Goal: Information Seeking & Learning: Check status

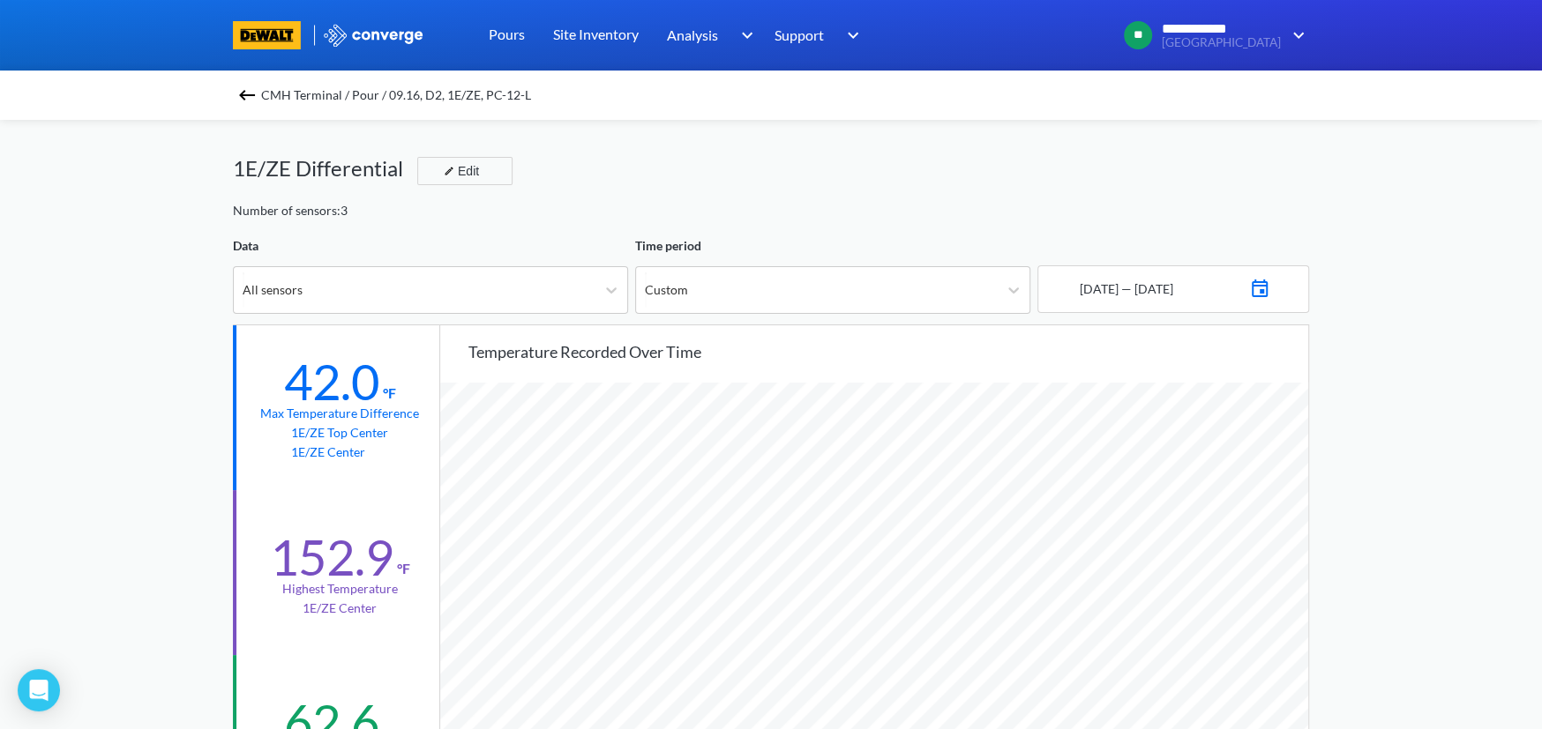
click at [276, 95] on span "CMH Terminal / Pour / 09.16, D2, 1E/ZE, PC-12-L" at bounding box center [396, 95] width 270 height 25
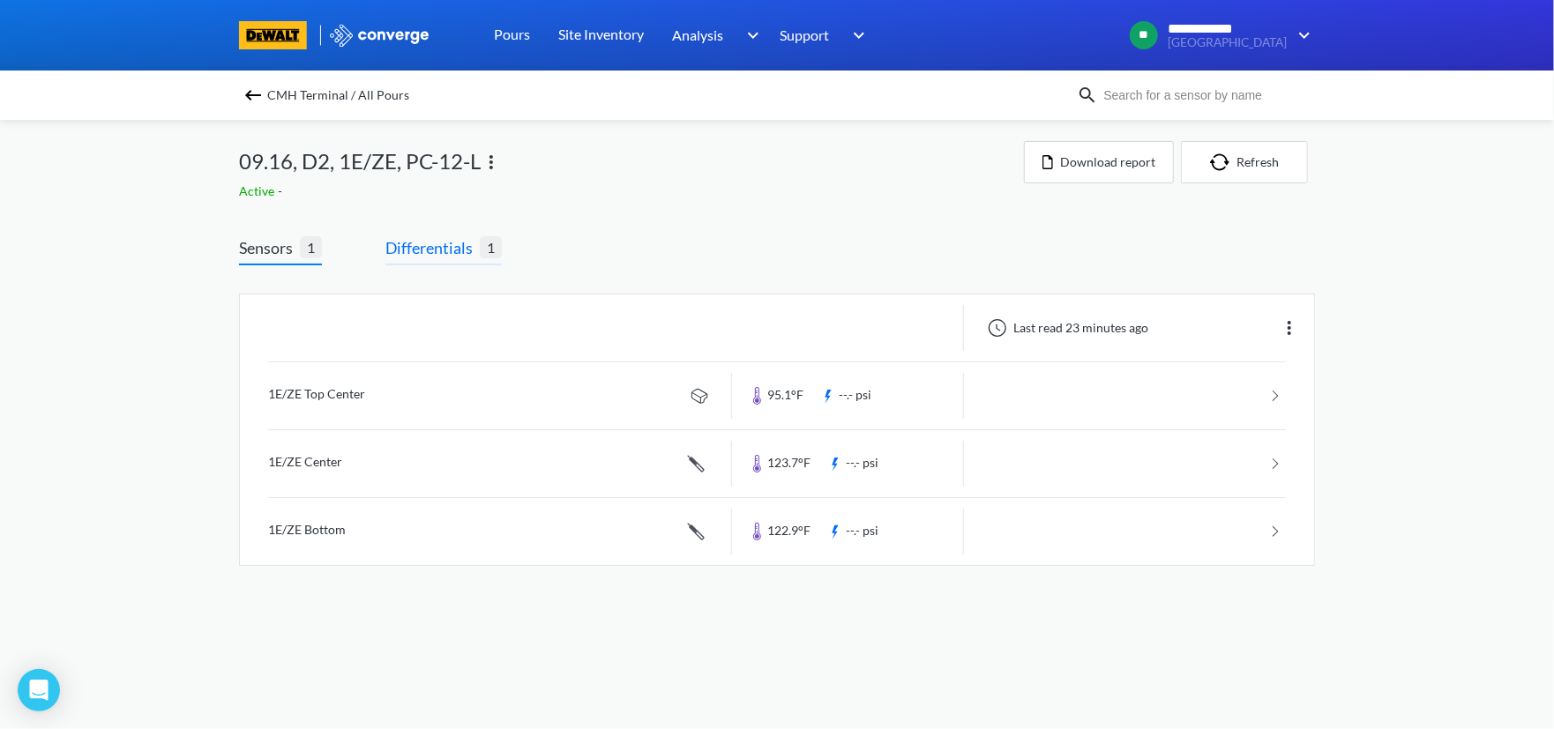
click at [438, 245] on span "Differentials" at bounding box center [432, 247] width 94 height 25
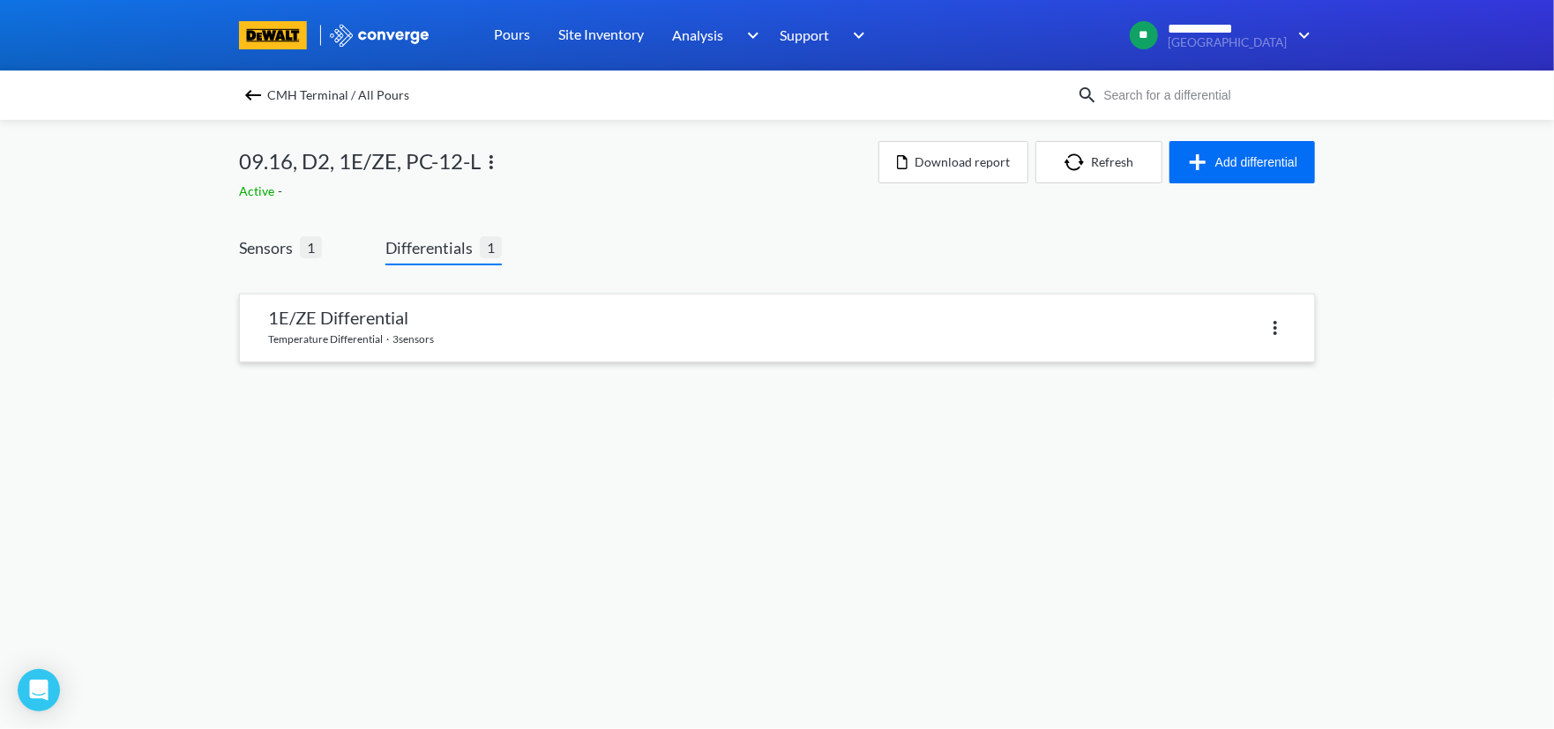
click at [499, 318] on link at bounding box center [777, 328] width 1074 height 67
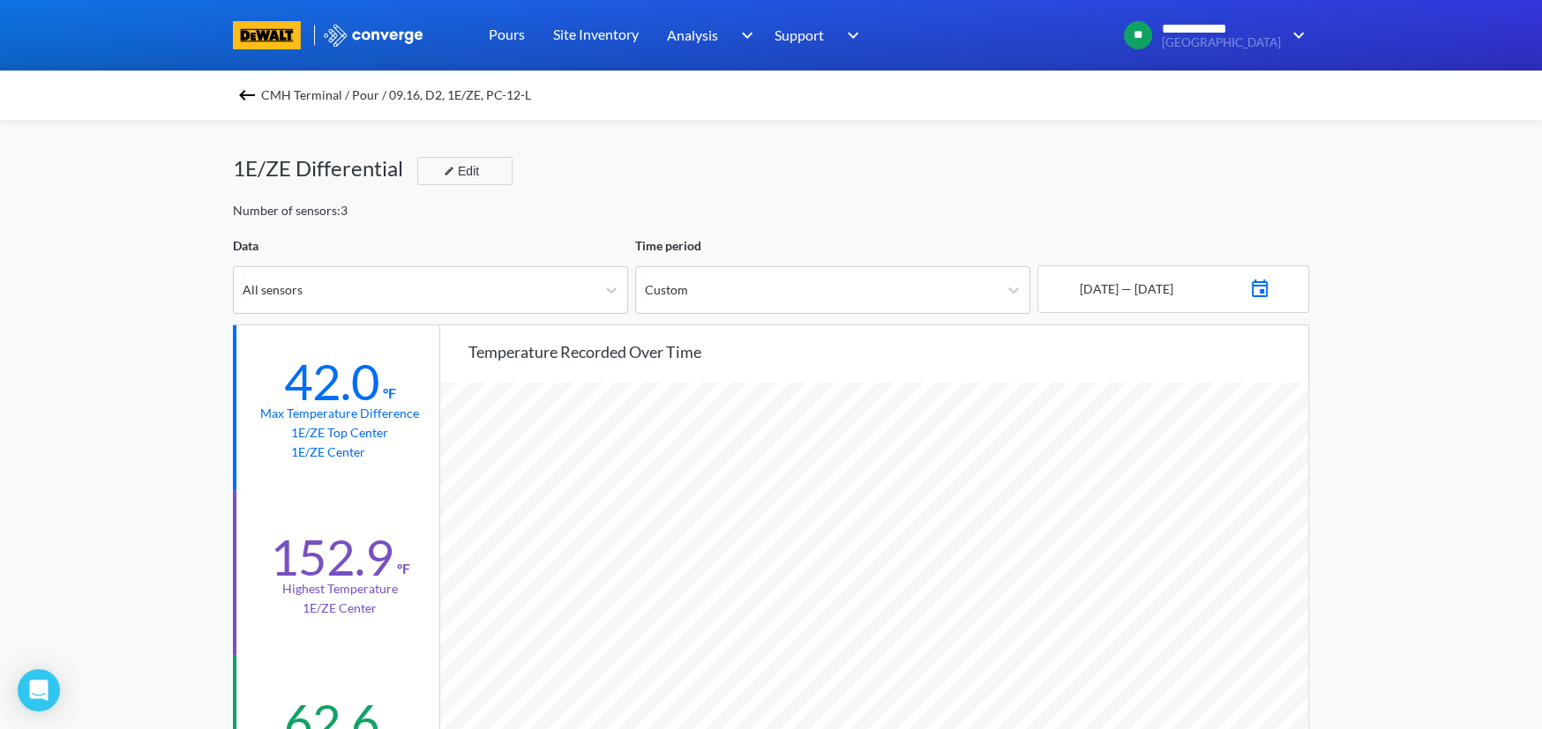
click at [254, 100] on img at bounding box center [246, 95] width 21 height 21
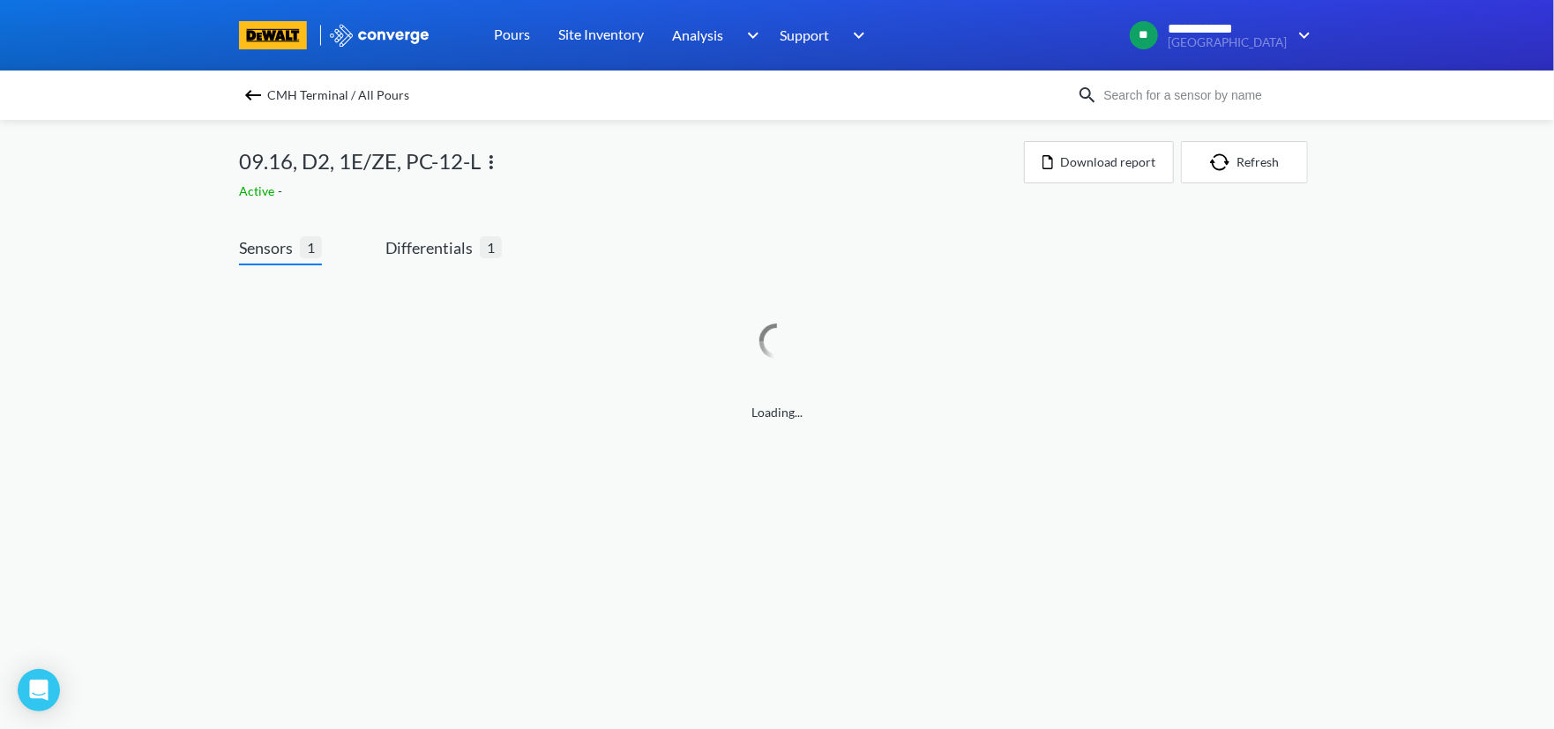
click at [258, 95] on img at bounding box center [253, 95] width 21 height 21
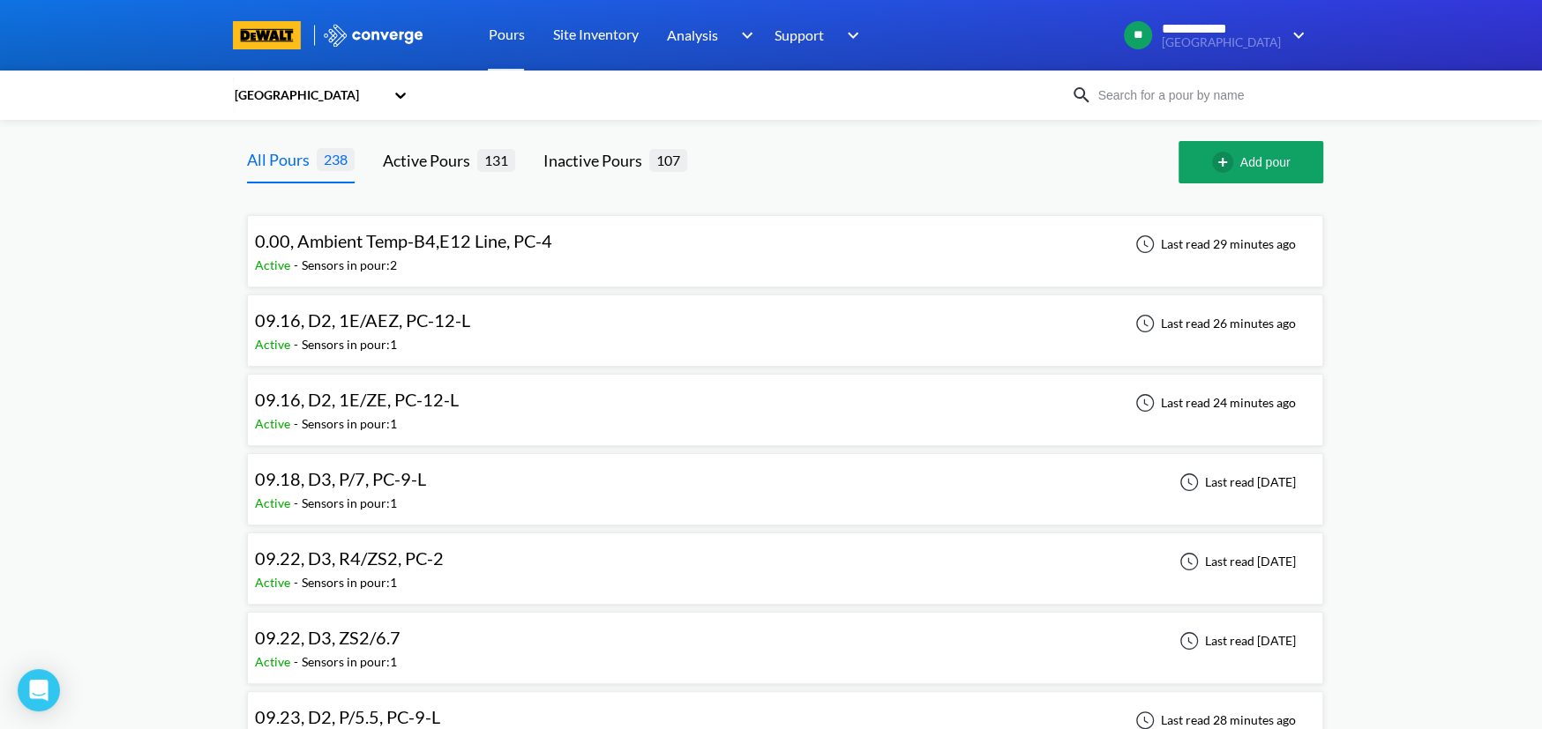
click at [363, 310] on span "09.16, D2, 1E/AEZ, PC-12-L" at bounding box center [362, 320] width 215 height 21
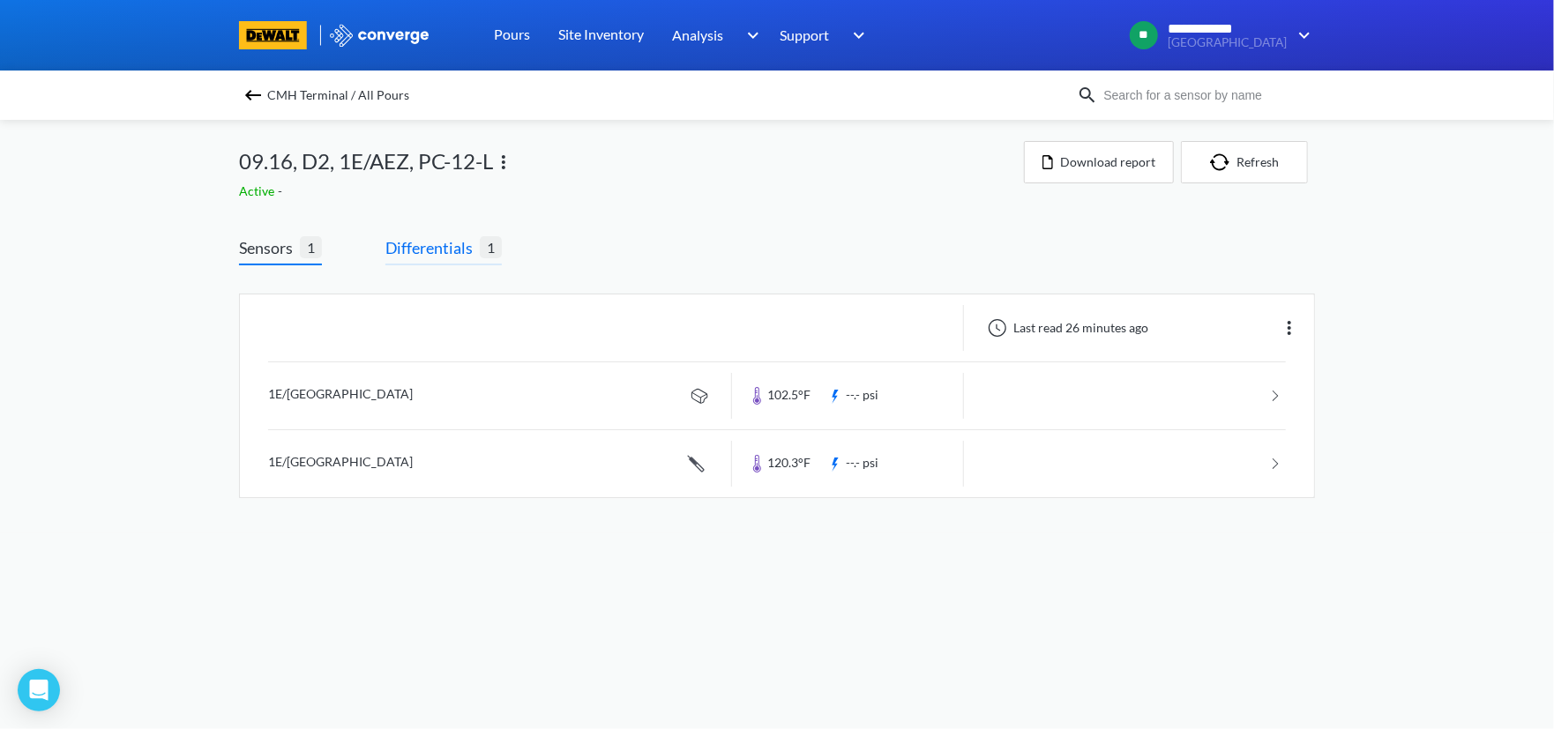
click at [455, 243] on span "Differentials" at bounding box center [432, 247] width 94 height 25
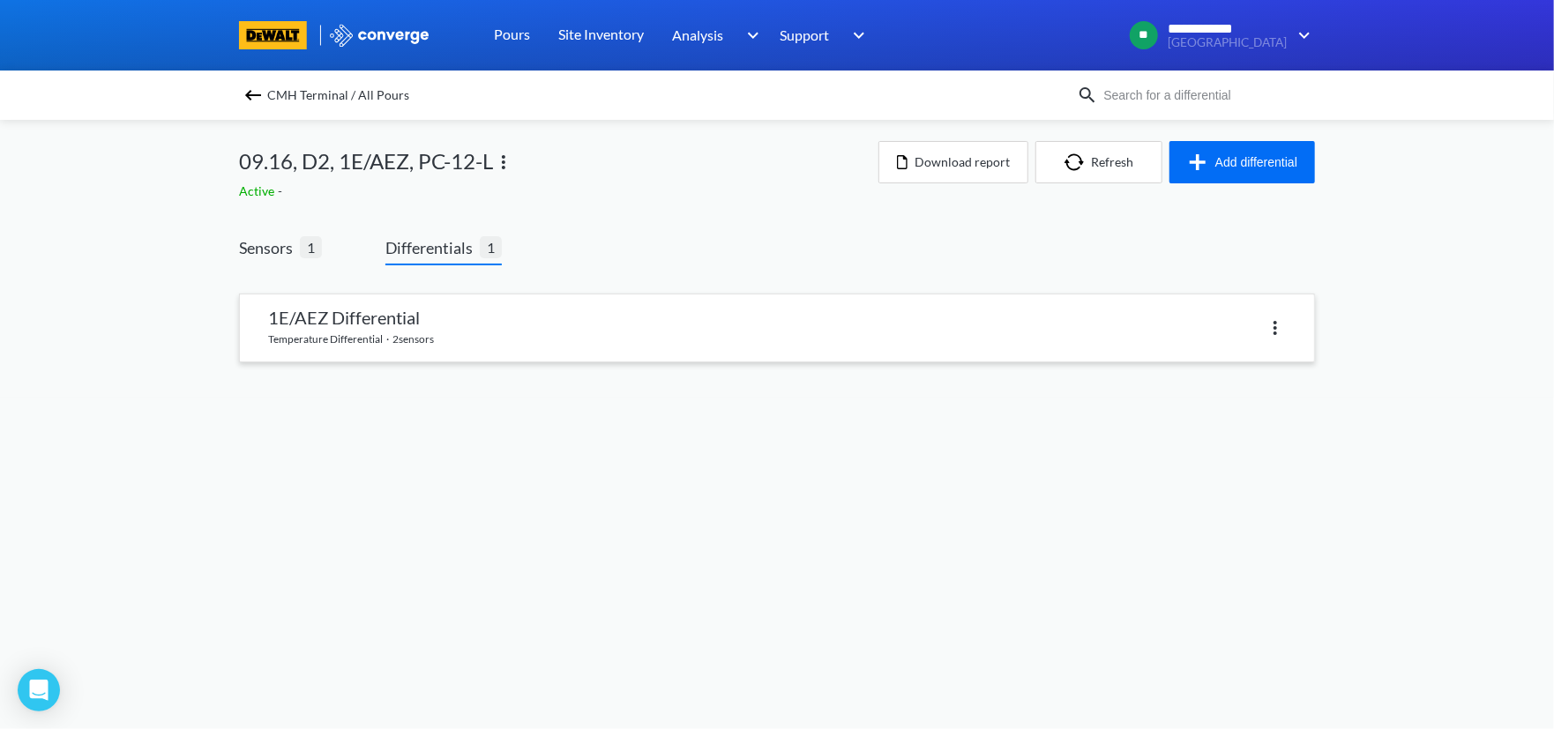
click at [600, 333] on link at bounding box center [777, 328] width 1074 height 67
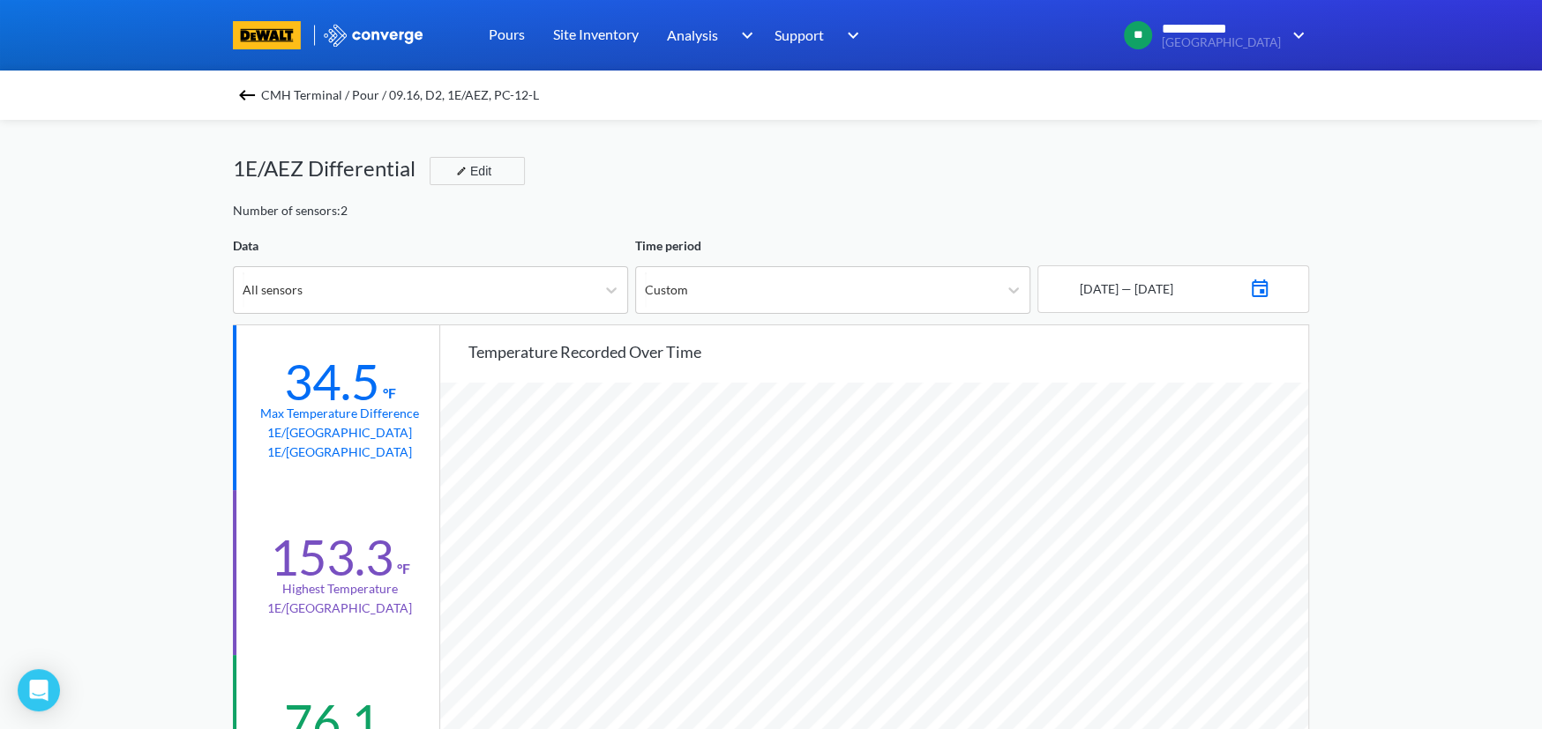
click at [272, 96] on span "CMH Terminal / Pour / 09.16, D2, 1E/AEZ, PC-12-L" at bounding box center [400, 95] width 278 height 25
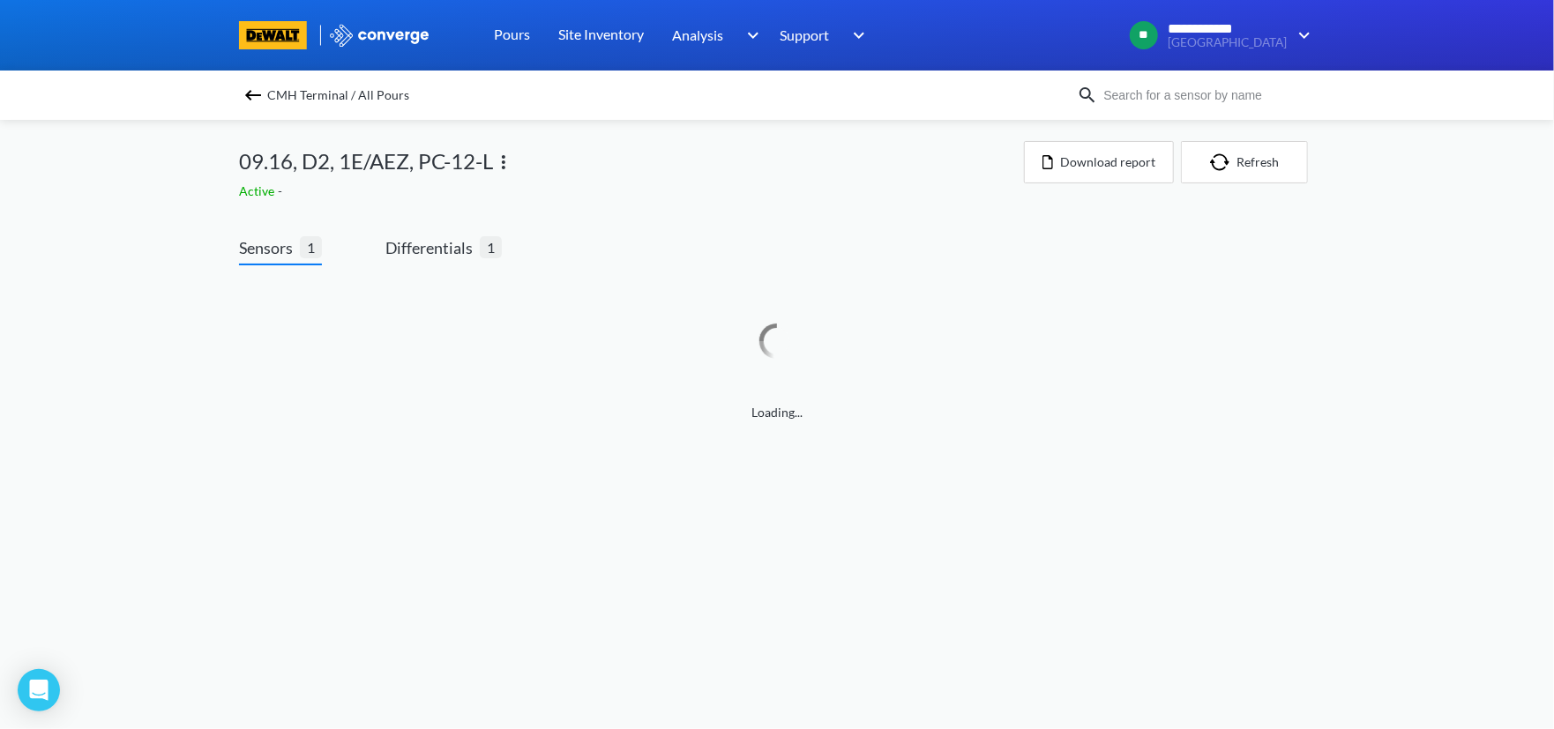
click at [270, 95] on span "CMH Terminal / All Pours" at bounding box center [338, 95] width 142 height 25
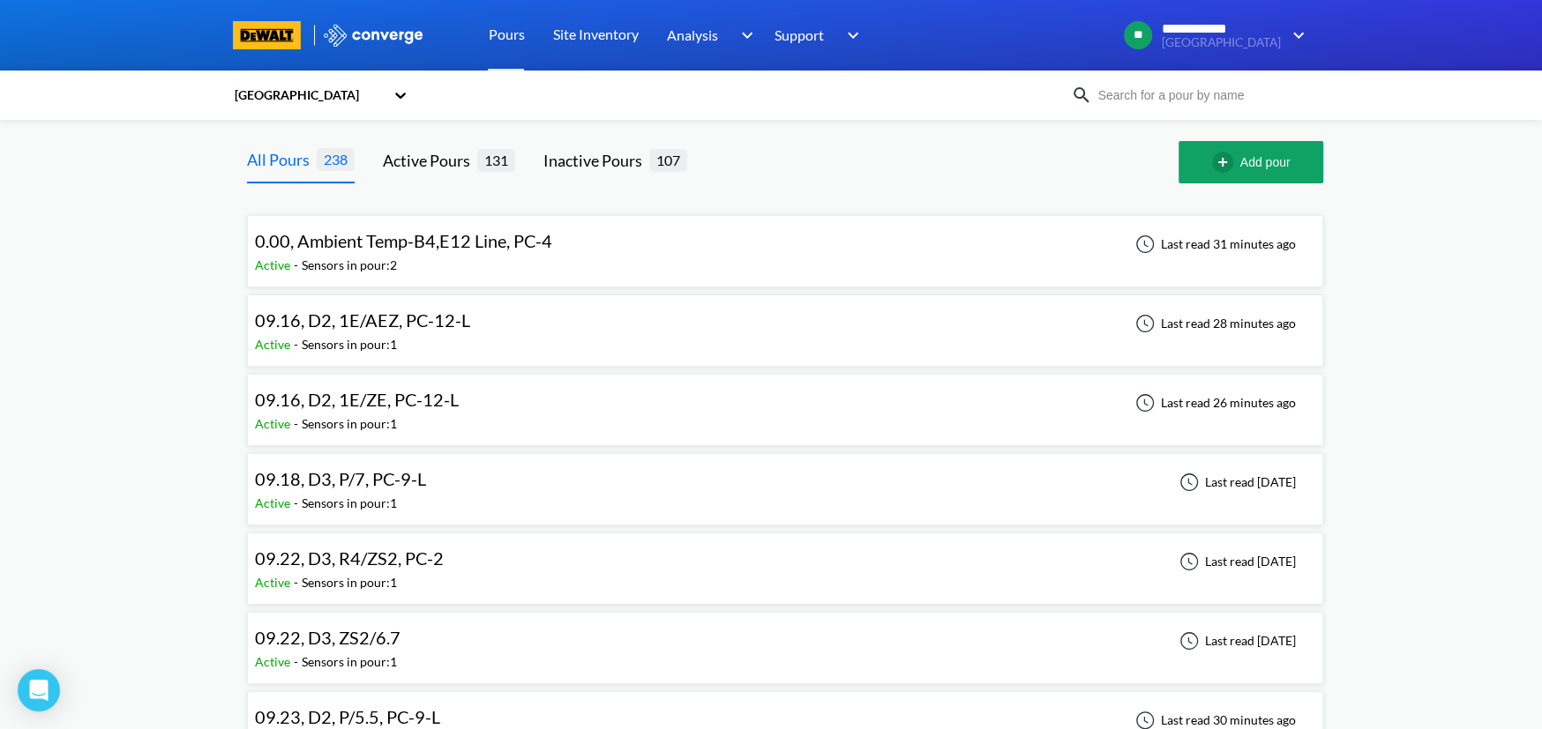
click at [352, 400] on span "09.16, D2, 1E/ZE, PC-12-L" at bounding box center [357, 399] width 204 height 21
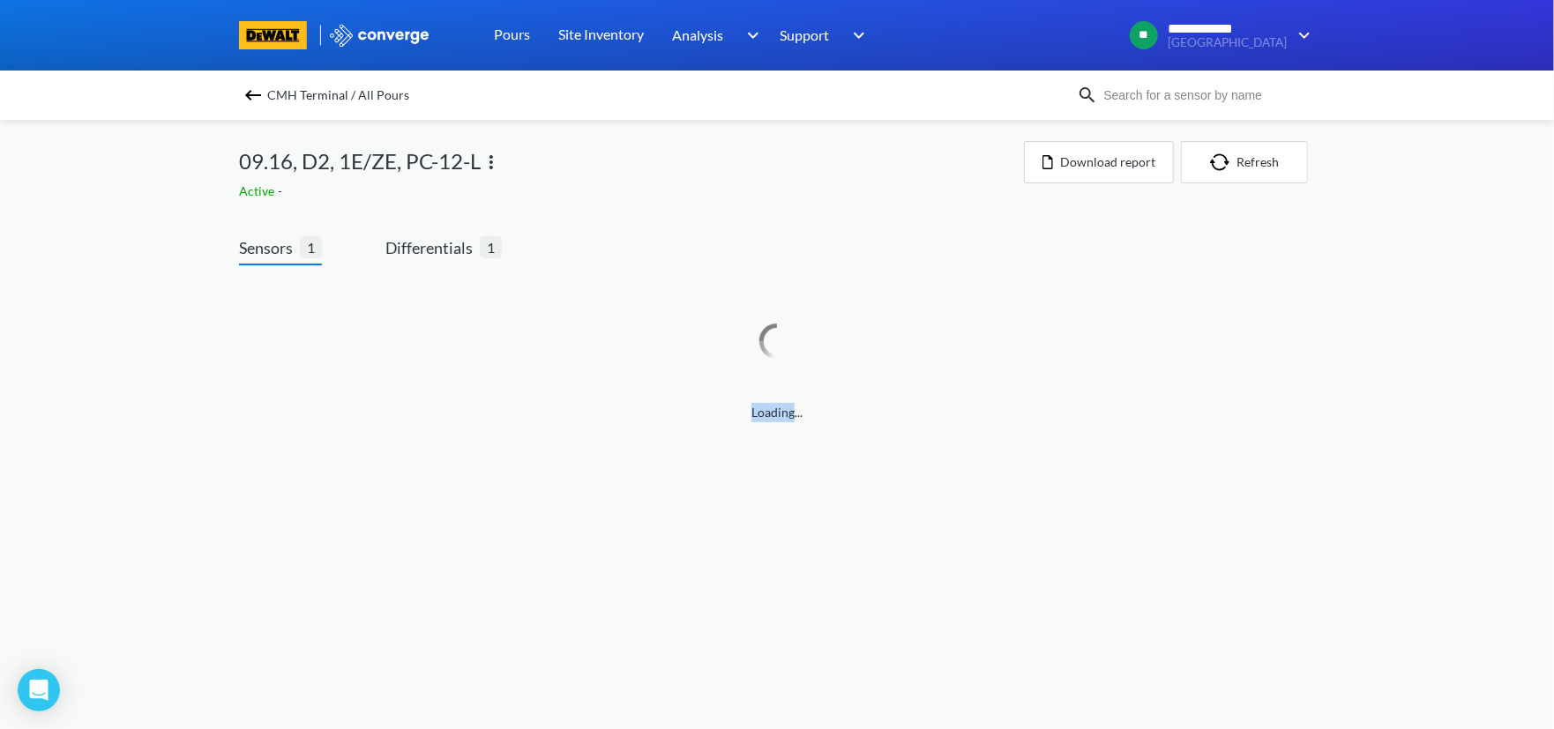
click at [352, 400] on div "Loading..." at bounding box center [777, 351] width 1076 height 143
click at [439, 246] on span "Differentials" at bounding box center [432, 247] width 94 height 25
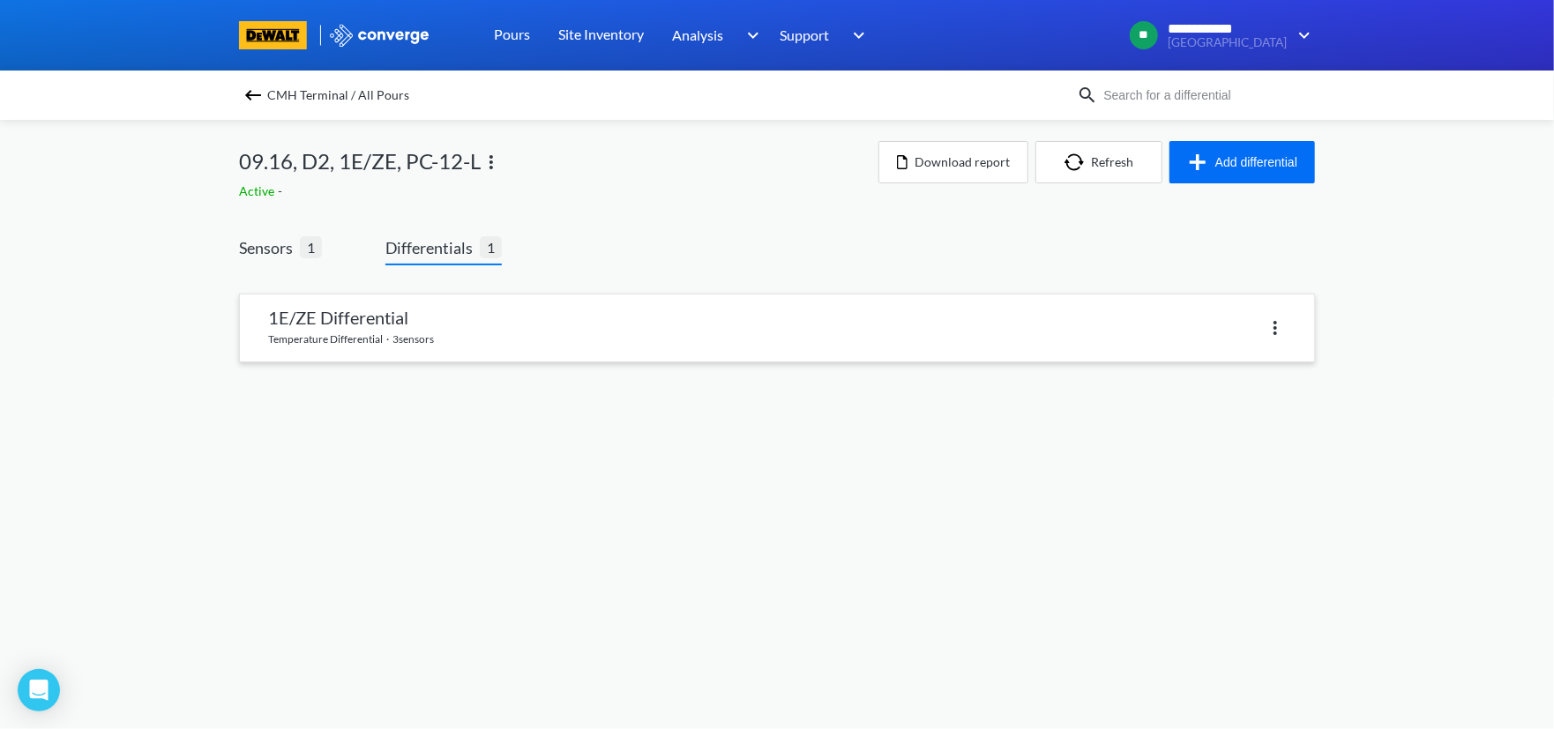
click at [547, 314] on link at bounding box center [777, 328] width 1074 height 67
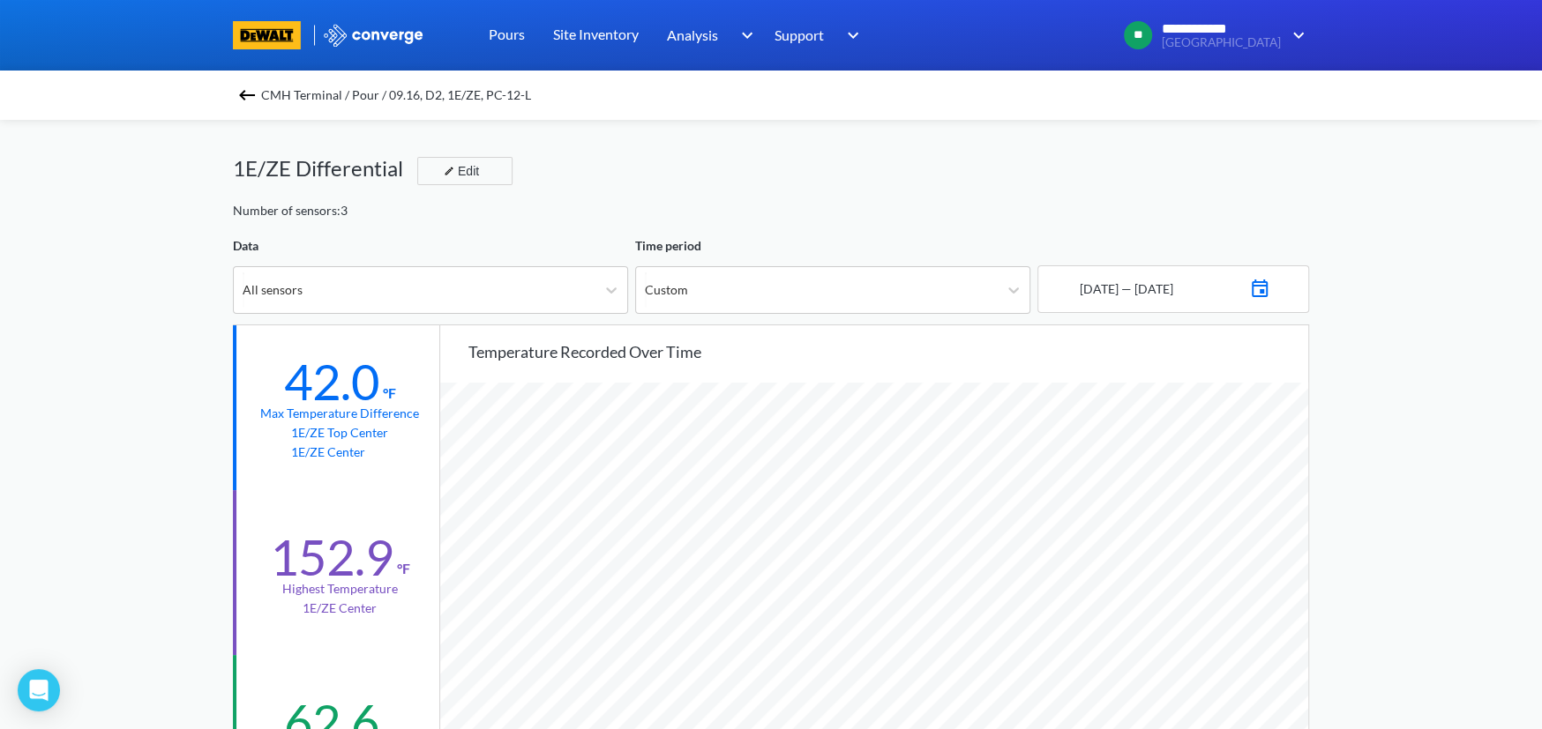
click at [257, 92] on img at bounding box center [246, 95] width 21 height 21
